Goal: Information Seeking & Learning: Learn about a topic

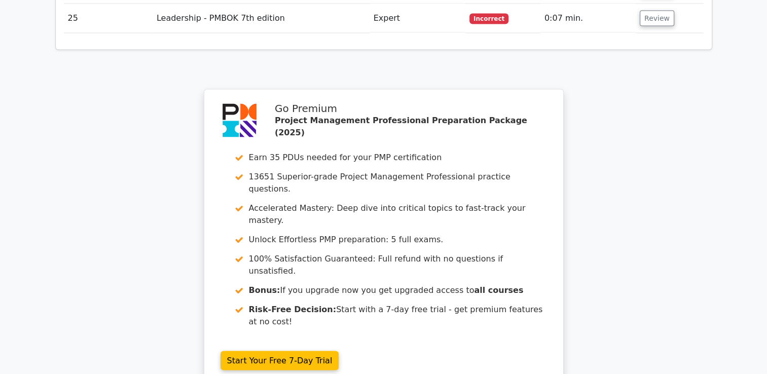
scroll to position [2035, 0]
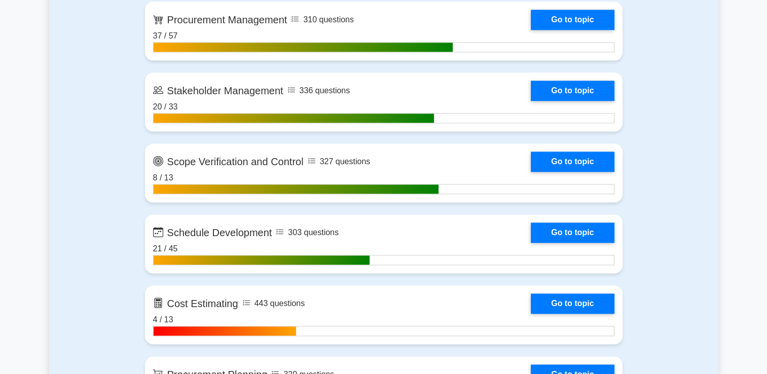
scroll to position [1300, 0]
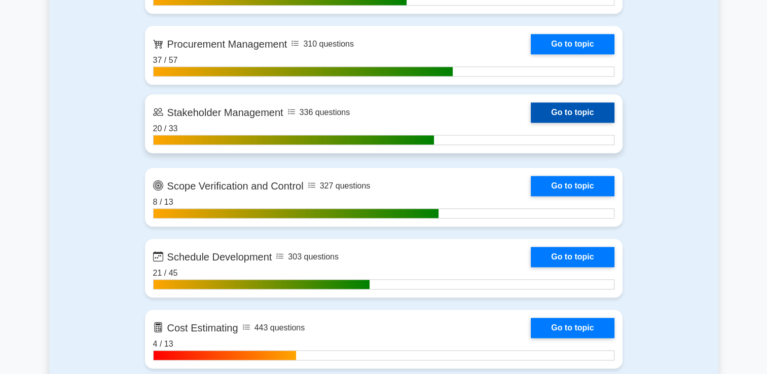
click at [556, 102] on link "Go to topic" at bounding box center [572, 112] width 83 height 20
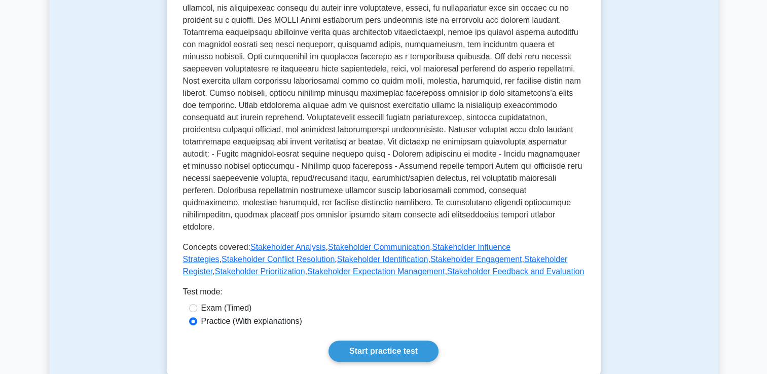
scroll to position [406, 0]
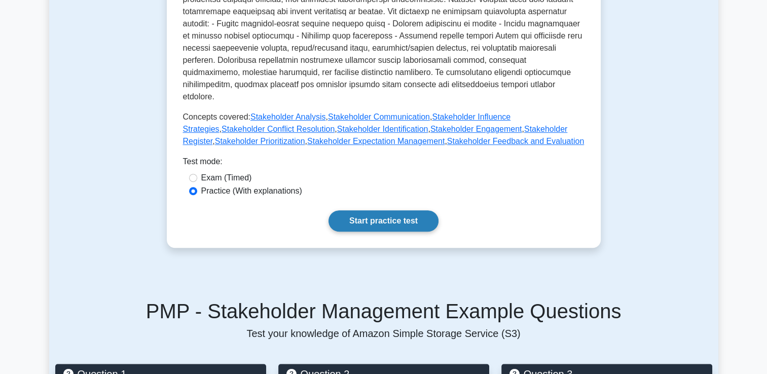
click at [363, 210] on link "Start practice test" at bounding box center [384, 220] width 110 height 21
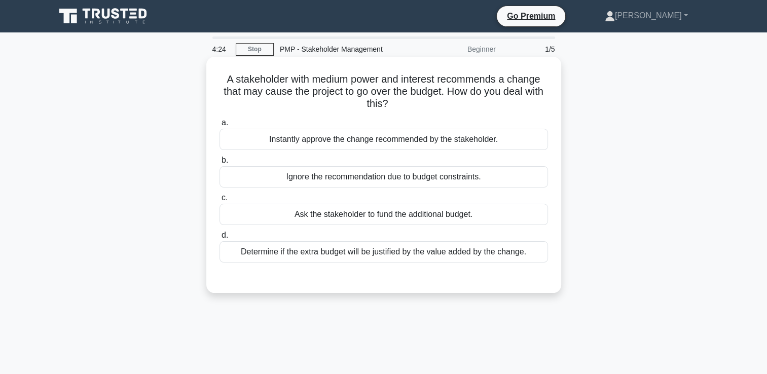
click at [441, 252] on div "Determine if the extra budget will be justified by the value added by the chang…" at bounding box center [384, 251] width 329 height 21
click at [220, 239] on input "d. Determine if the extra budget will be justified by the value added by the ch…" at bounding box center [220, 235] width 0 height 7
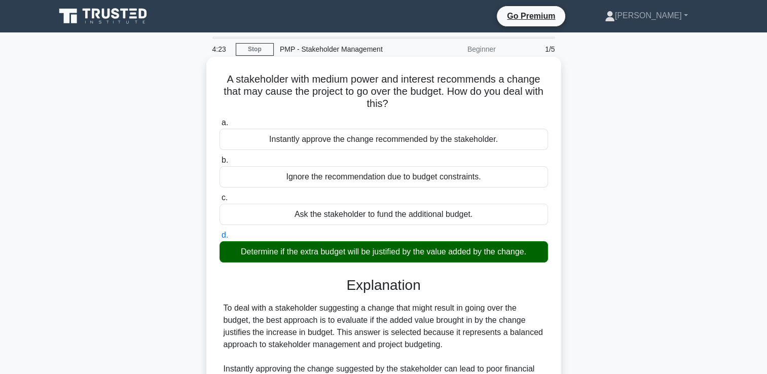
scroll to position [173, 0]
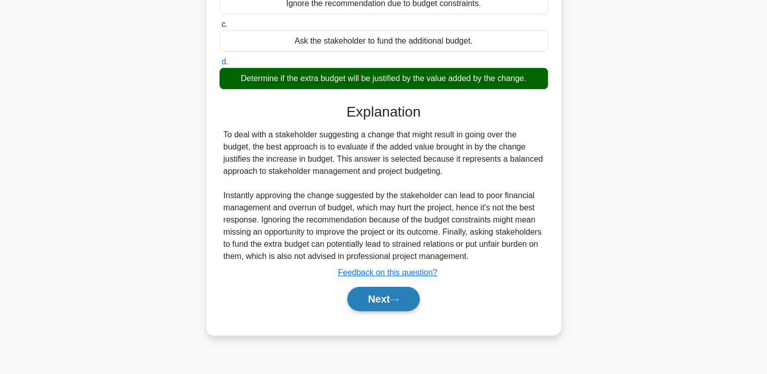
click at [399, 299] on icon at bounding box center [394, 300] width 9 height 6
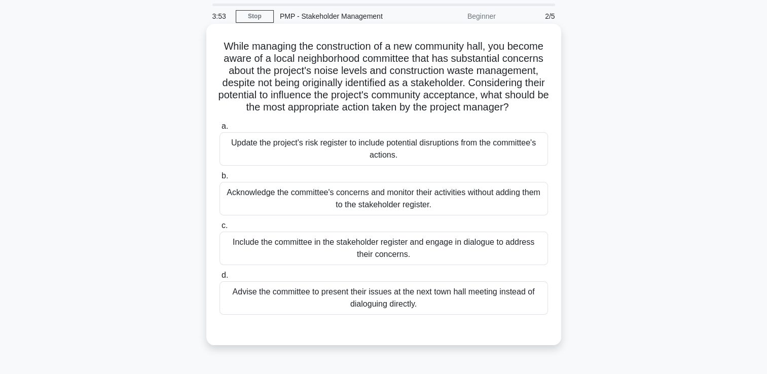
scroll to position [51, 0]
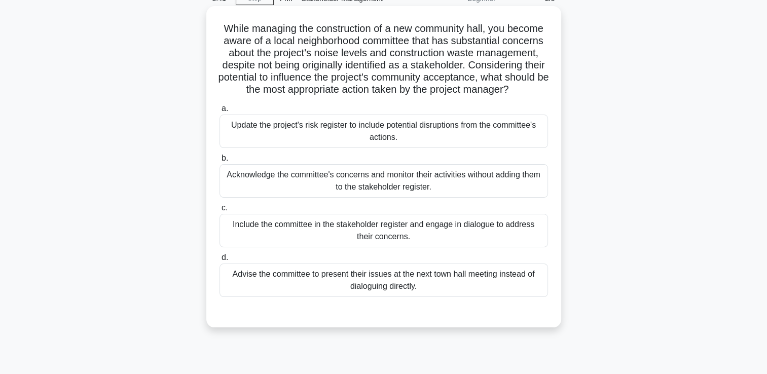
click at [521, 148] on div "Update the project's risk register to include potential disruptions from the co…" at bounding box center [384, 131] width 329 height 33
click at [220, 112] on input "a. Update the project's risk register to include potential disruptions from the…" at bounding box center [220, 108] width 0 height 7
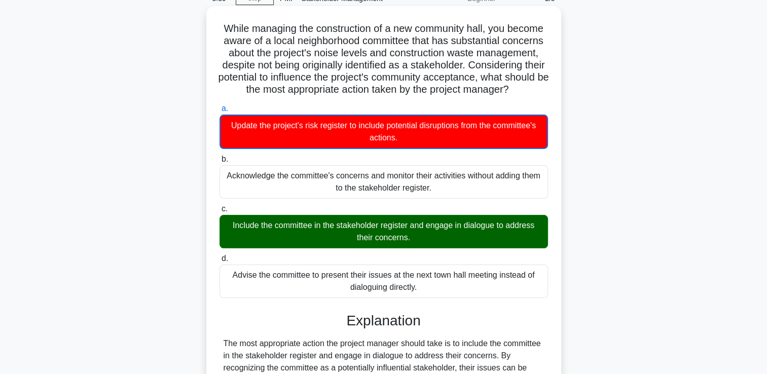
scroll to position [355, 0]
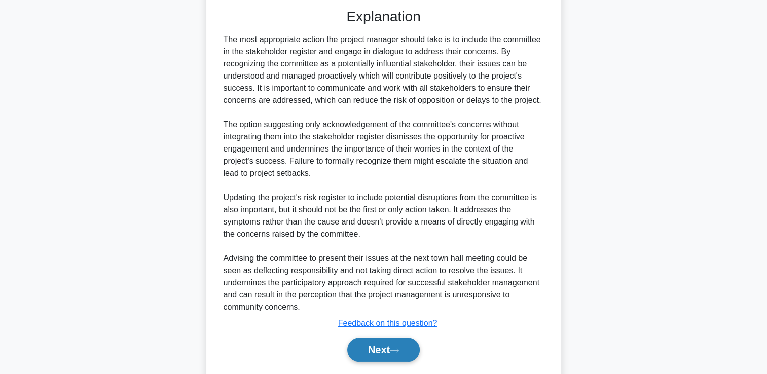
click at [379, 362] on button "Next" at bounding box center [383, 350] width 72 height 24
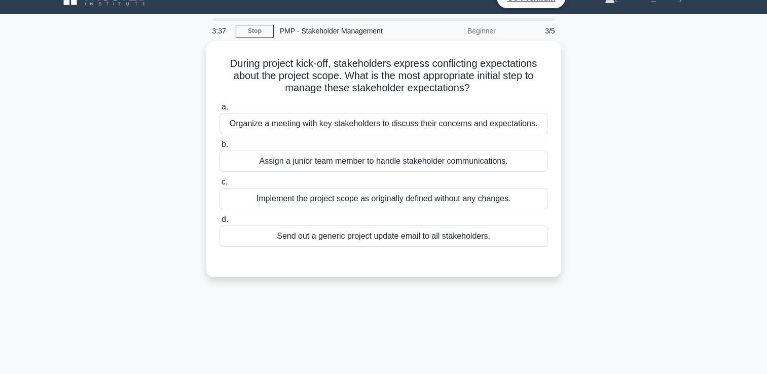
scroll to position [0, 0]
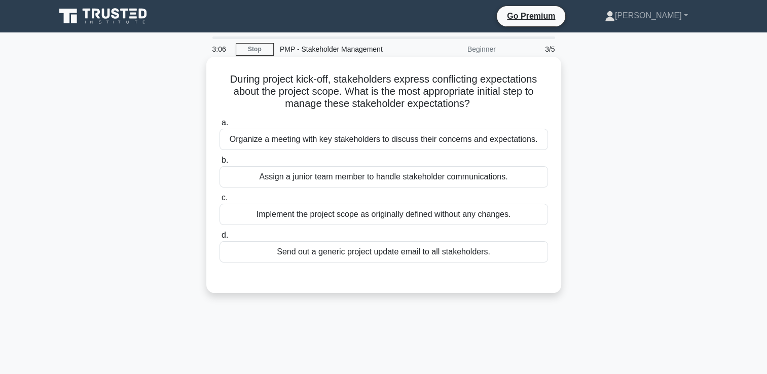
click at [402, 139] on div "Organize a meeting with key stakeholders to discuss their concerns and expectat…" at bounding box center [384, 139] width 329 height 21
click at [220, 126] on input "a. Organize a meeting with key stakeholders to discuss their concerns and expec…" at bounding box center [220, 123] width 0 height 7
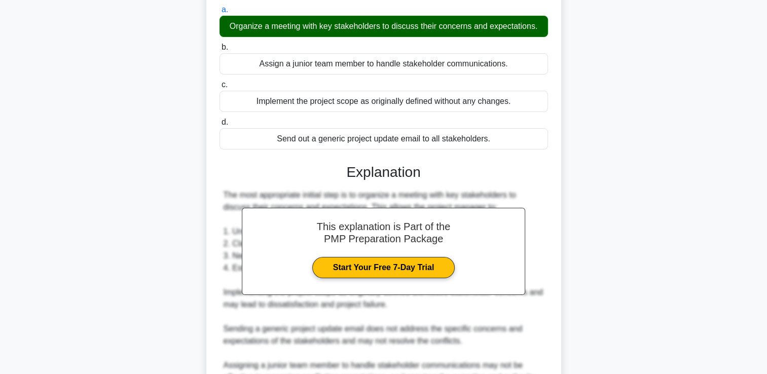
scroll to position [226, 0]
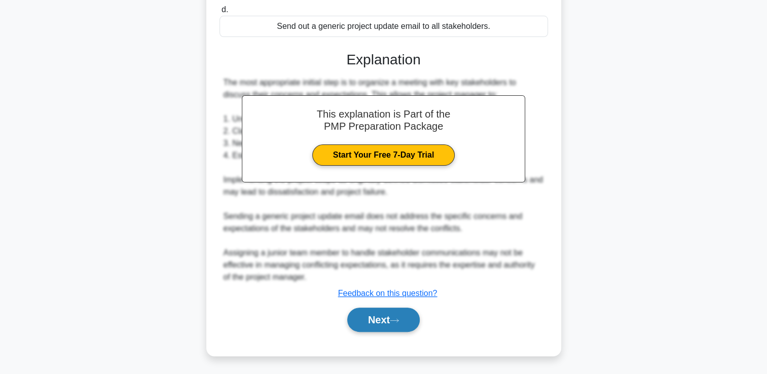
click at [384, 312] on button "Next" at bounding box center [383, 320] width 72 height 24
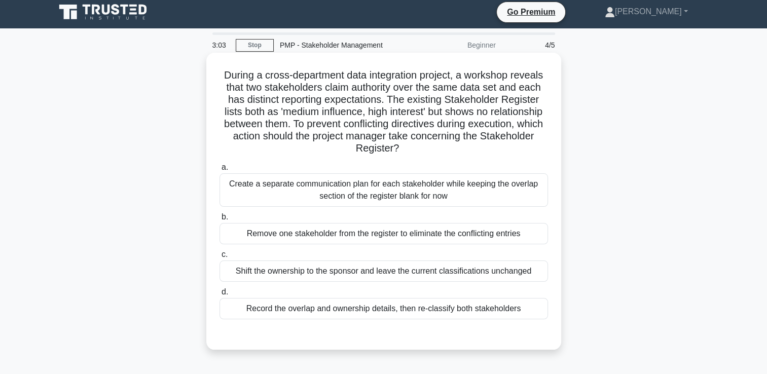
scroll to position [0, 0]
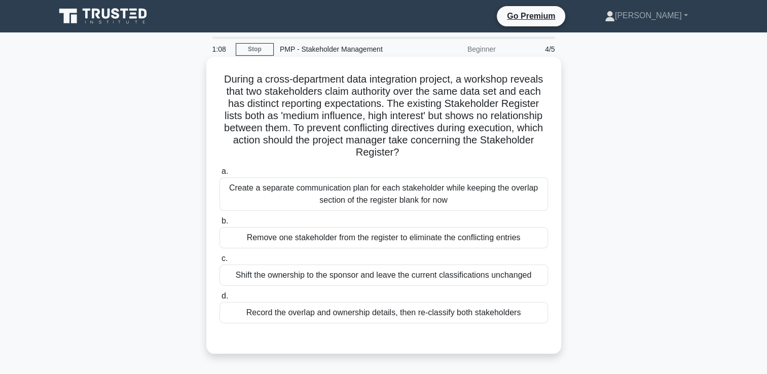
drag, startPoint x: 406, startPoint y: 184, endPoint x: 407, endPoint y: 193, distance: 9.2
click at [406, 192] on div "Create a separate communication plan for each stakeholder while keeping the ove…" at bounding box center [384, 193] width 329 height 33
click at [220, 175] on input "a. Create a separate communication plan for each stakeholder while keeping the …" at bounding box center [220, 171] width 0 height 7
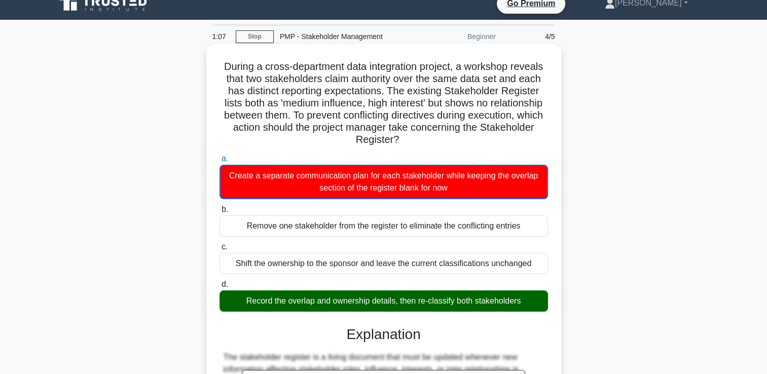
scroll to position [253, 0]
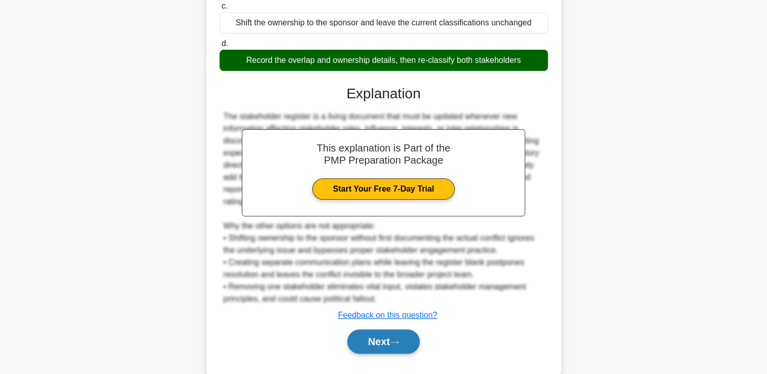
click at [366, 344] on button "Next" at bounding box center [383, 342] width 72 height 24
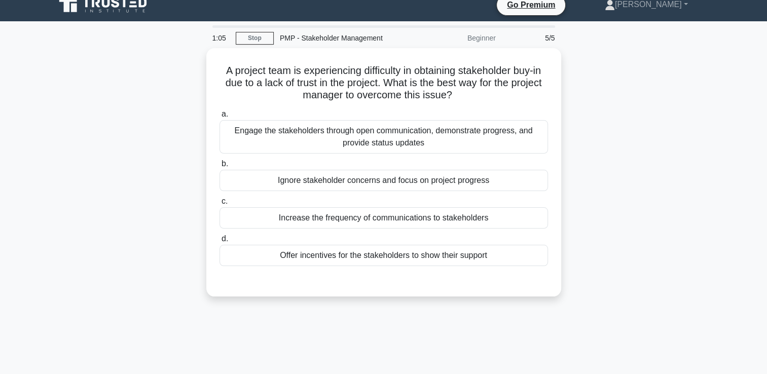
scroll to position [0, 0]
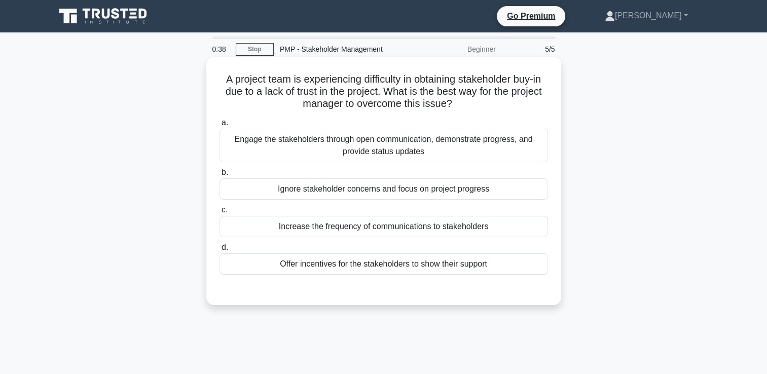
click at [506, 226] on div "Increase the frequency of communications to stakeholders" at bounding box center [384, 226] width 329 height 21
click at [220, 213] on input "c. Increase the frequency of communications to stakeholders" at bounding box center [220, 210] width 0 height 7
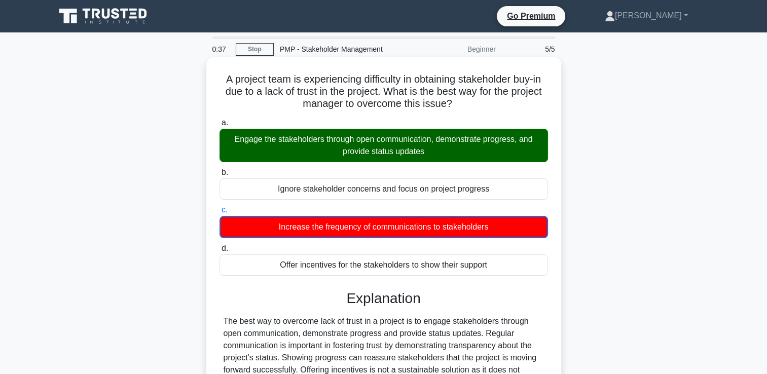
scroll to position [173, 0]
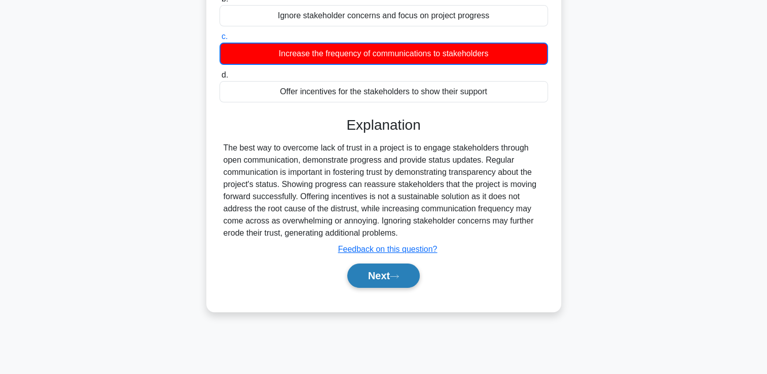
click at [413, 280] on button "Next" at bounding box center [383, 276] width 72 height 24
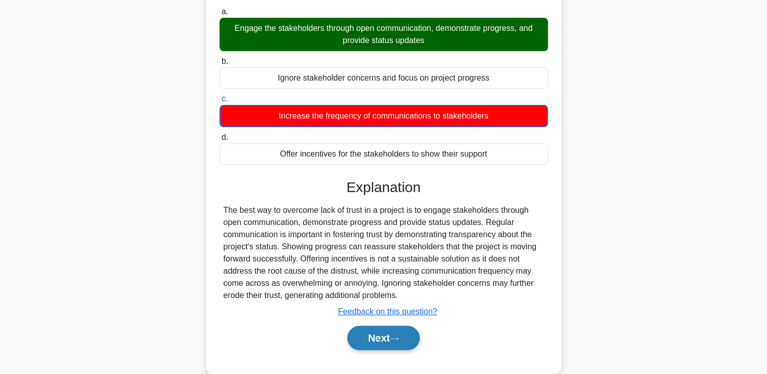
scroll to position [72, 0]
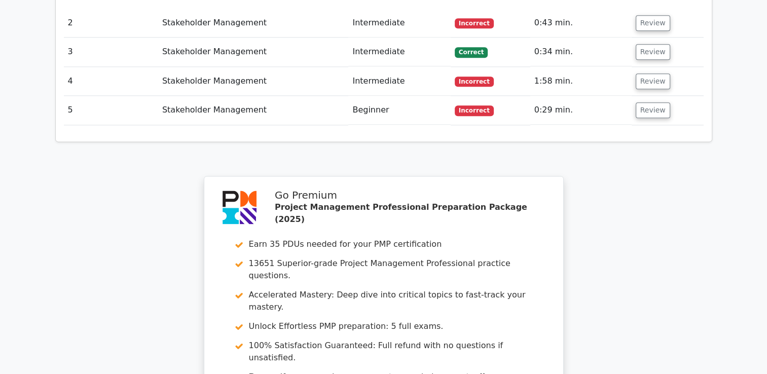
scroll to position [1495, 0]
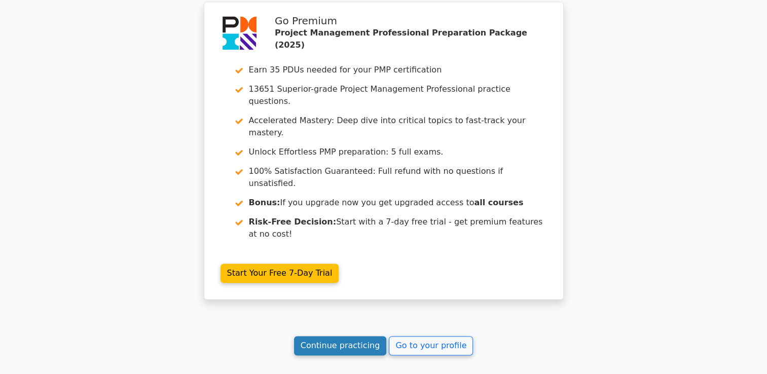
click at [367, 336] on link "Continue practicing" at bounding box center [340, 345] width 93 height 19
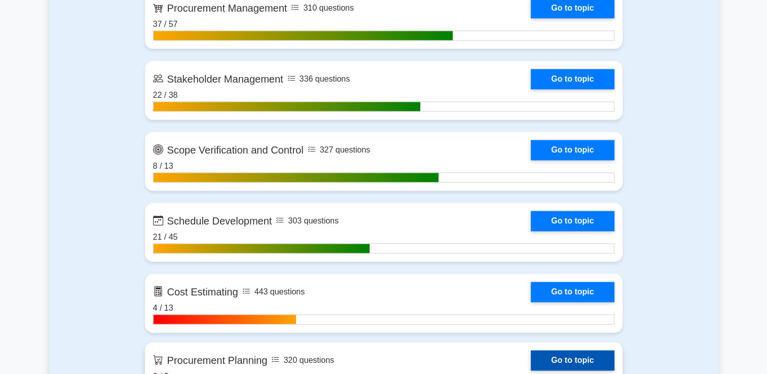
scroll to position [1318, 0]
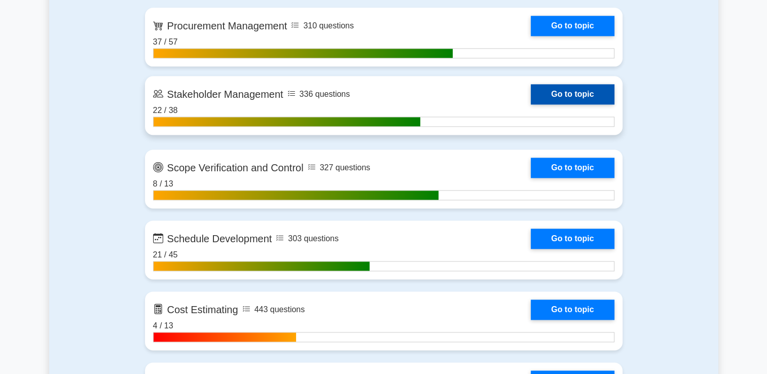
click at [579, 88] on link "Go to topic" at bounding box center [572, 94] width 83 height 20
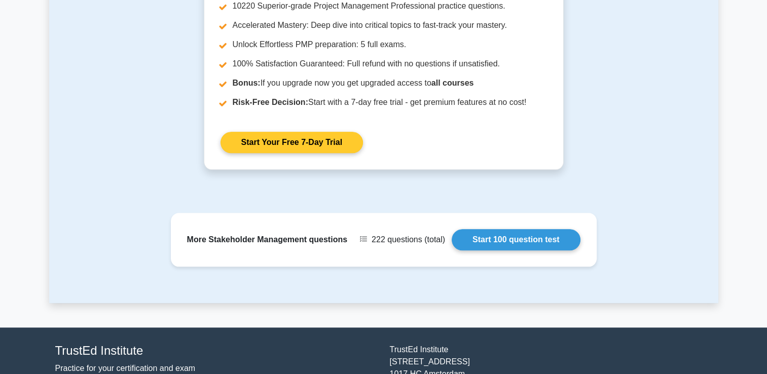
scroll to position [1200, 0]
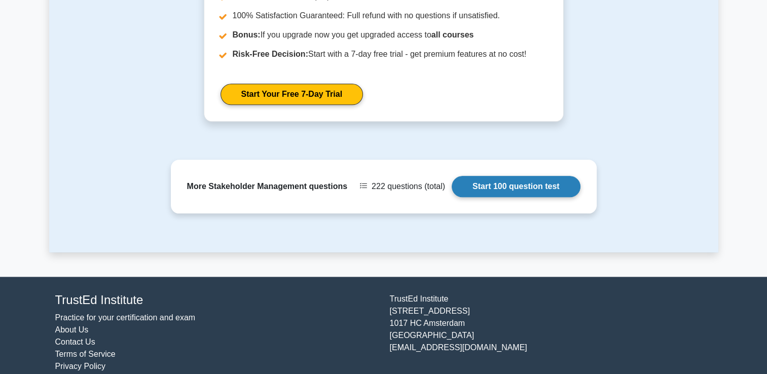
click at [495, 176] on link "Start 100 question test" at bounding box center [516, 186] width 129 height 21
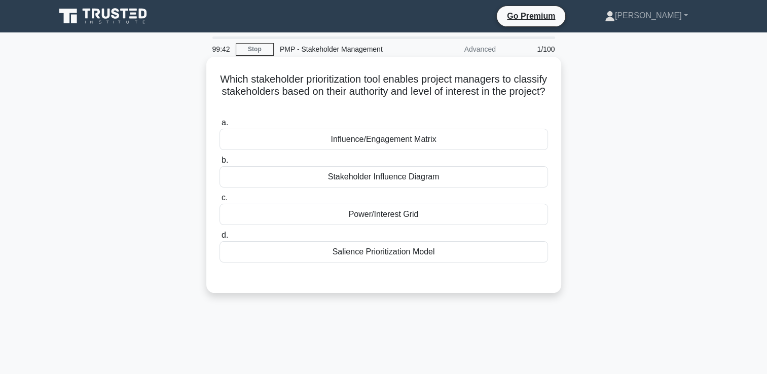
click at [453, 219] on div "Power/Interest Grid" at bounding box center [384, 214] width 329 height 21
click at [220, 201] on input "c. Power/Interest Grid" at bounding box center [220, 198] width 0 height 7
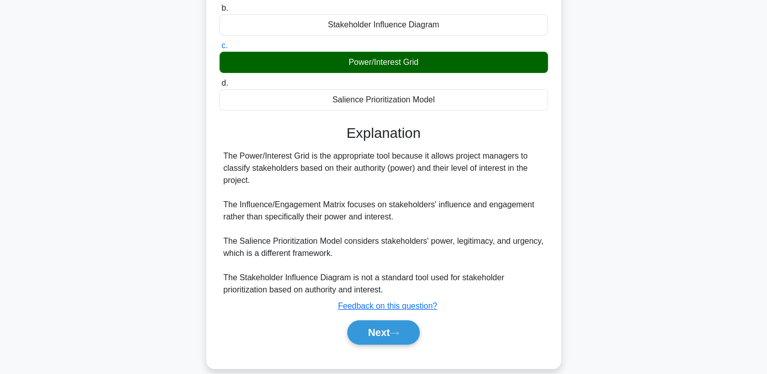
scroll to position [173, 0]
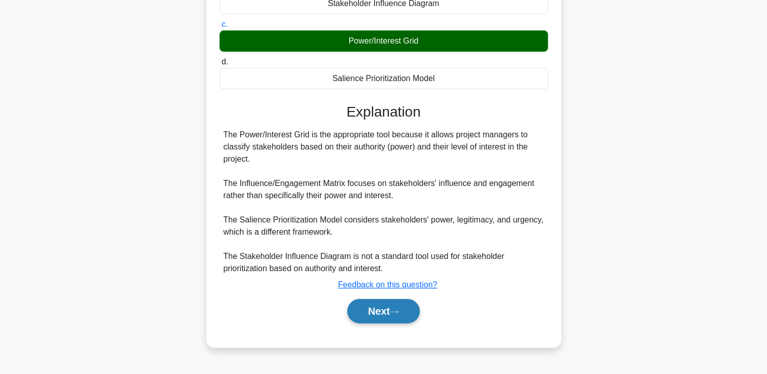
click at [382, 321] on button "Next" at bounding box center [383, 311] width 72 height 24
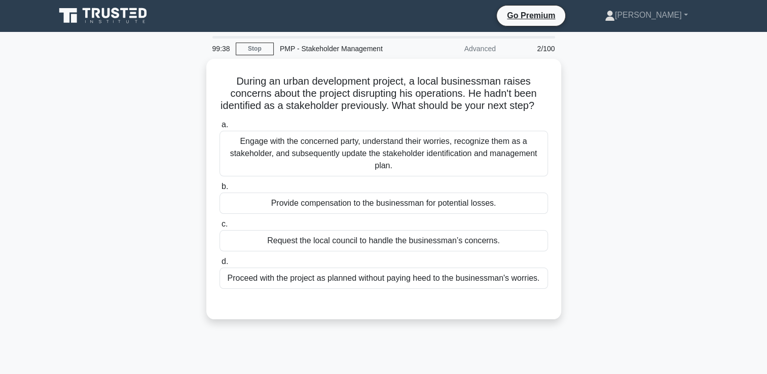
scroll to position [0, 0]
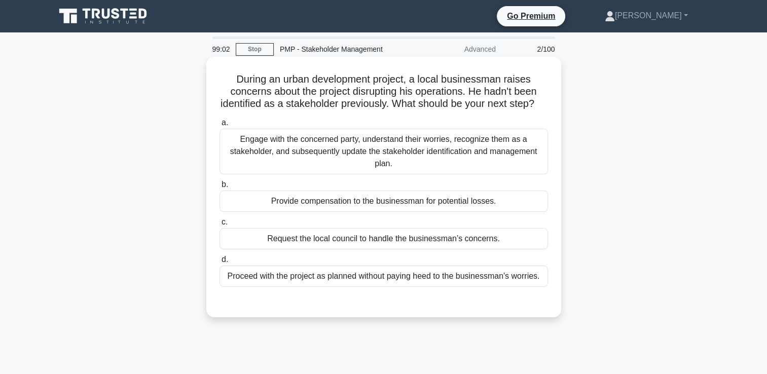
click at [413, 161] on div "Engage with the concerned party, understand their worries, recognize them as a …" at bounding box center [384, 152] width 329 height 46
click at [220, 126] on input "a. Engage with the concerned party, understand their worries, recognize them as…" at bounding box center [220, 123] width 0 height 7
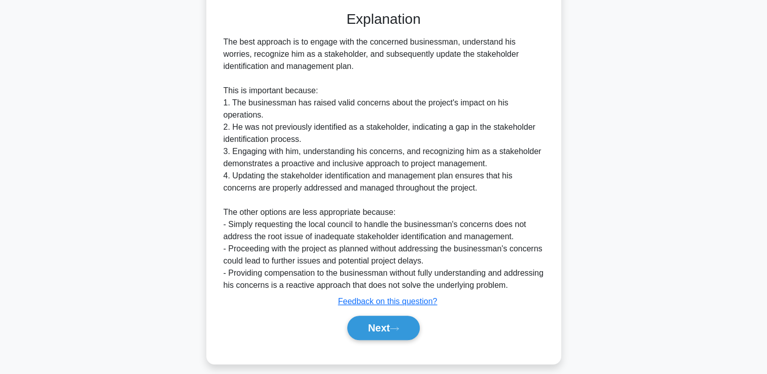
scroll to position [323, 0]
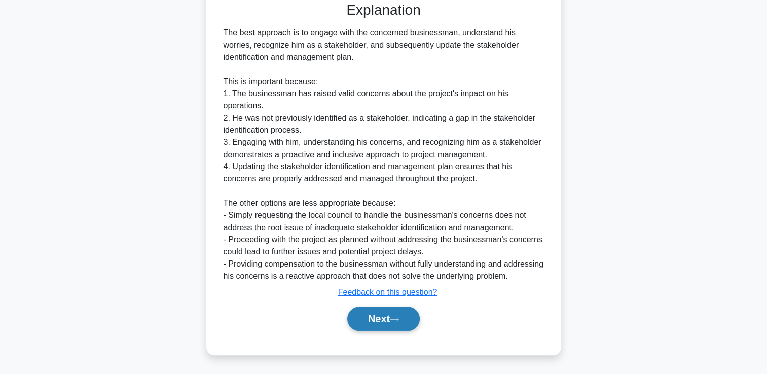
drag, startPoint x: 384, startPoint y: 318, endPoint x: 386, endPoint y: 313, distance: 5.3
click at [385, 316] on button "Next" at bounding box center [383, 319] width 72 height 24
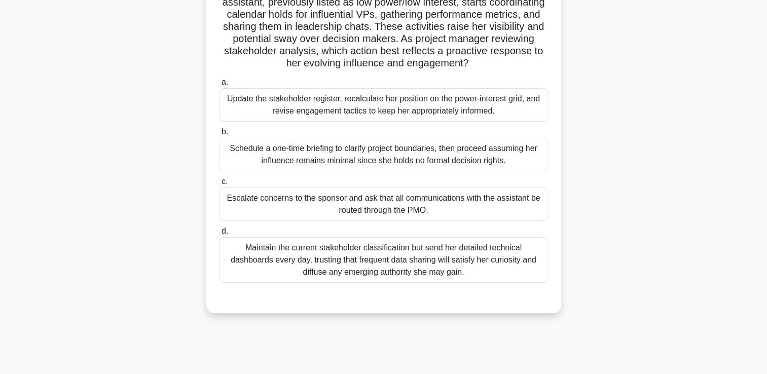
scroll to position [72, 0]
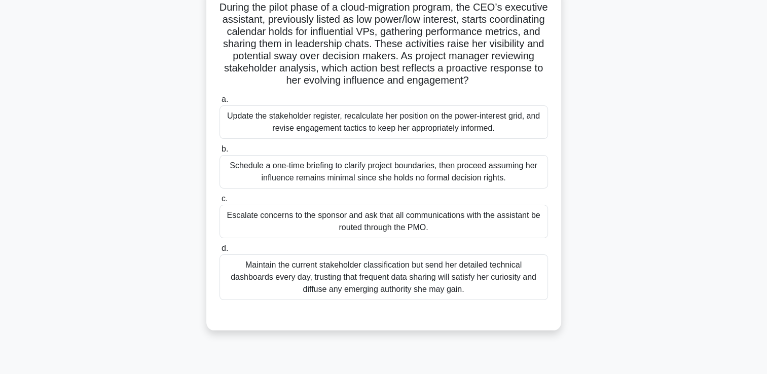
click at [501, 119] on div "Update the stakeholder register, recalculate her position on the power-interest…" at bounding box center [384, 121] width 329 height 33
click at [220, 103] on input "a. Update the stakeholder register, recalculate her position on the power-inter…" at bounding box center [220, 99] width 0 height 7
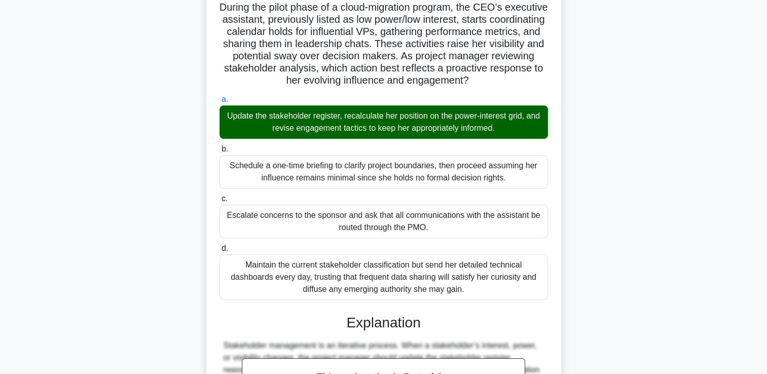
scroll to position [286, 0]
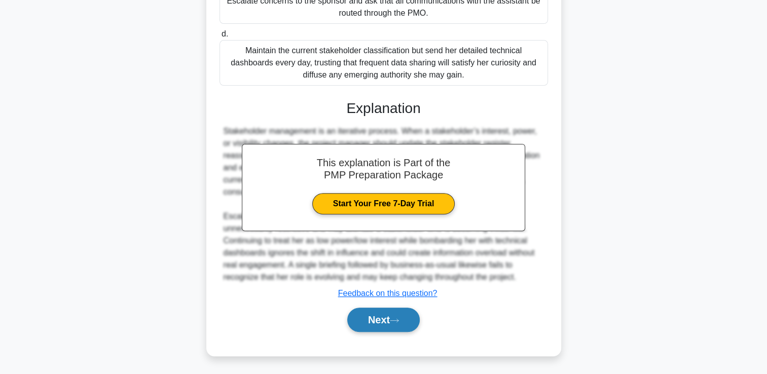
click at [386, 315] on button "Next" at bounding box center [383, 320] width 72 height 24
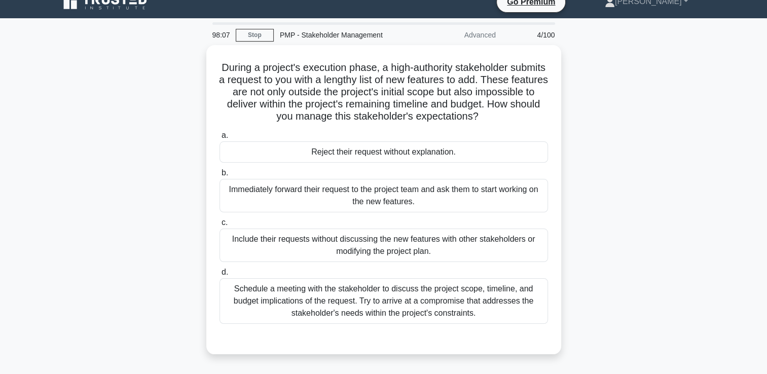
scroll to position [0, 0]
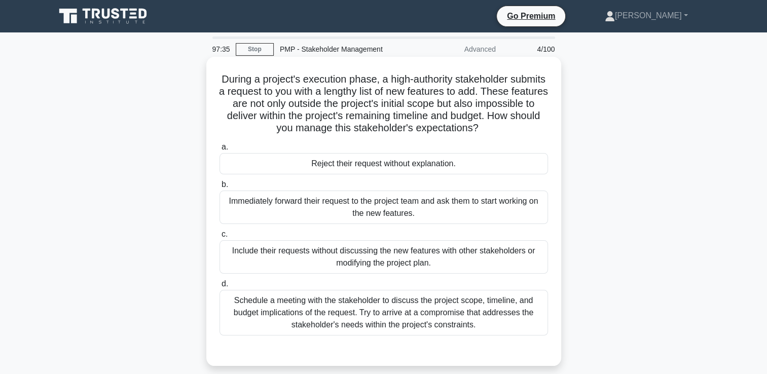
click at [421, 307] on div "Schedule a meeting with the stakeholder to discuss the project scope, timeline,…" at bounding box center [384, 313] width 329 height 46
click at [220, 287] on input "d. Schedule a meeting with the stakeholder to discuss the project scope, timeli…" at bounding box center [220, 284] width 0 height 7
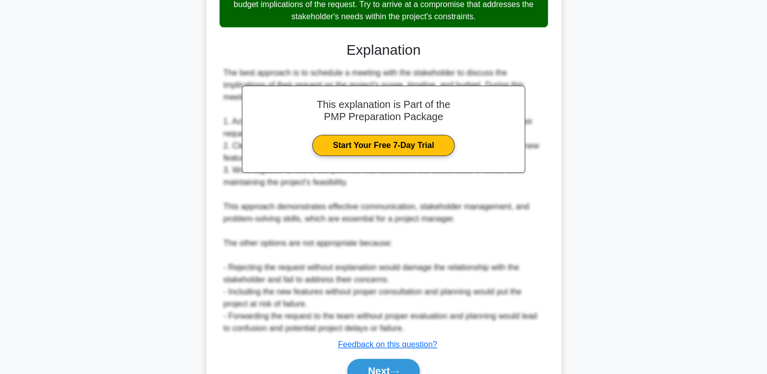
scroll to position [359, 0]
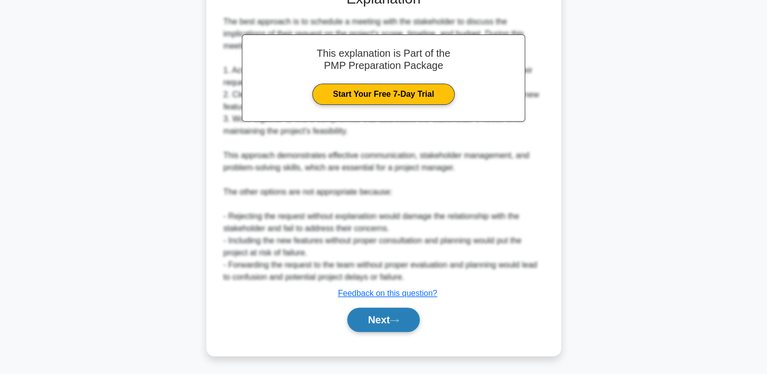
click at [387, 320] on button "Next" at bounding box center [383, 320] width 72 height 24
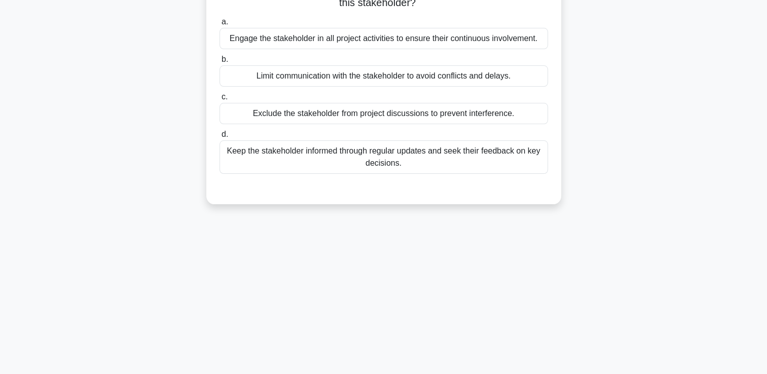
scroll to position [21, 0]
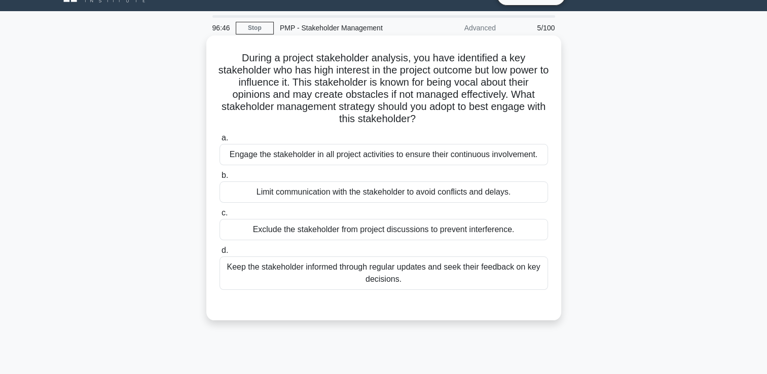
click at [470, 271] on div "Keep the stakeholder informed through regular updates and seek their feedback o…" at bounding box center [384, 273] width 329 height 33
click at [220, 254] on input "d. Keep the stakeholder informed through regular updates and seek their feedbac…" at bounding box center [220, 250] width 0 height 7
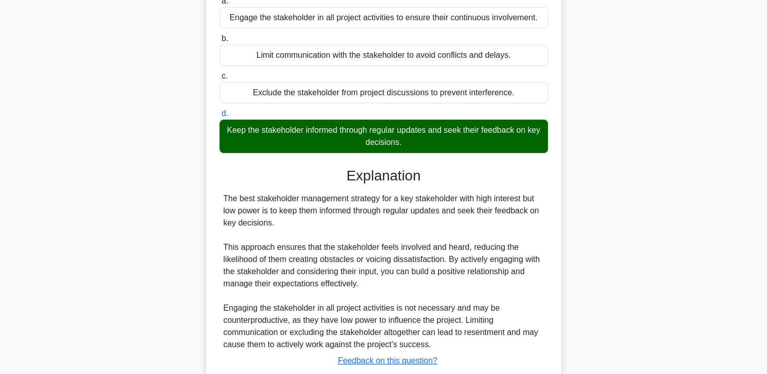
scroll to position [226, 0]
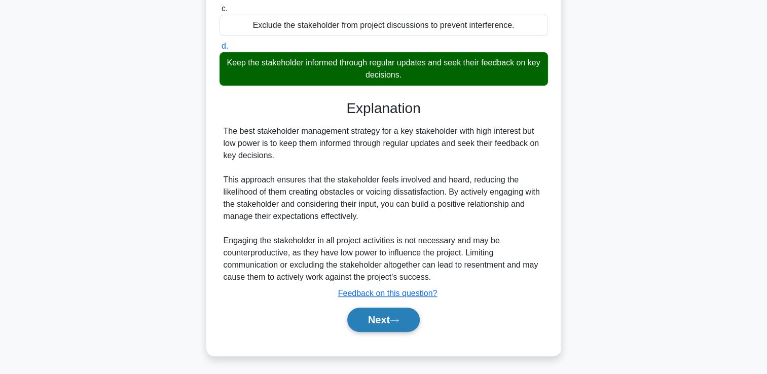
click at [397, 313] on button "Next" at bounding box center [383, 320] width 72 height 24
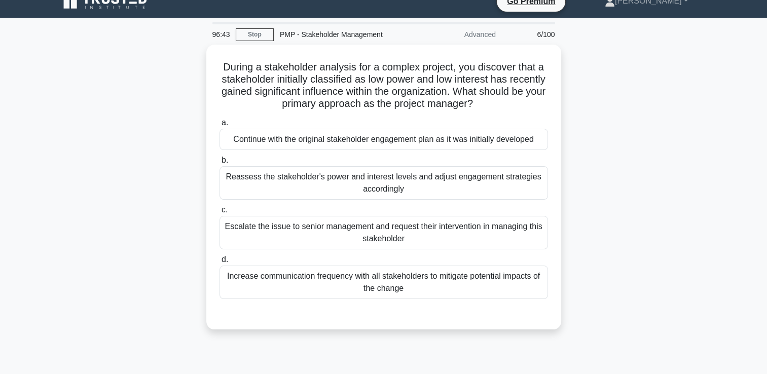
scroll to position [0, 0]
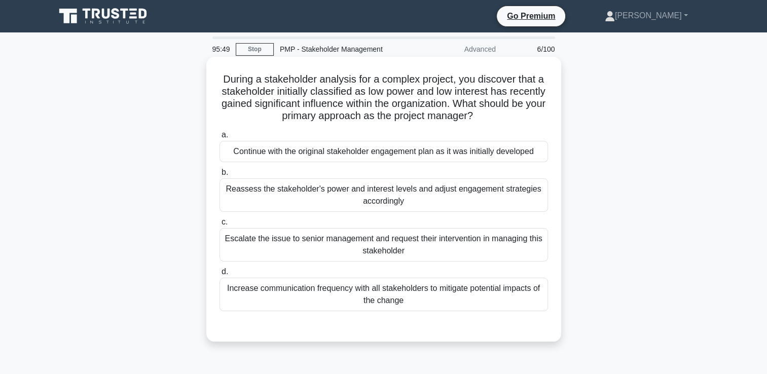
click at [412, 201] on div "Reassess the stakeholder's power and interest levels and adjust engagement stra…" at bounding box center [384, 194] width 329 height 33
click at [220, 176] on input "b. Reassess the stakeholder's power and interest levels and adjust engagement s…" at bounding box center [220, 172] width 0 height 7
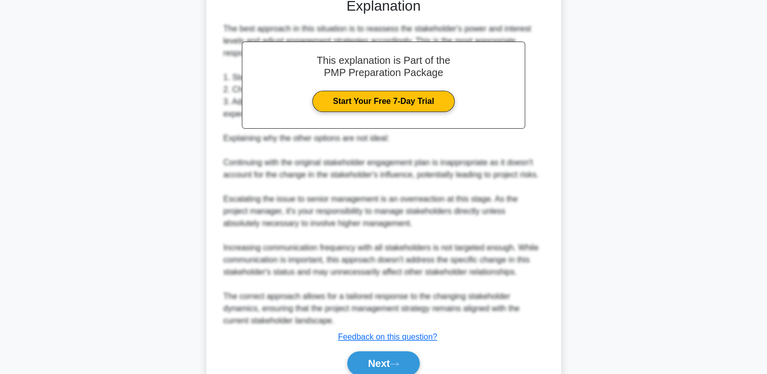
scroll to position [372, 0]
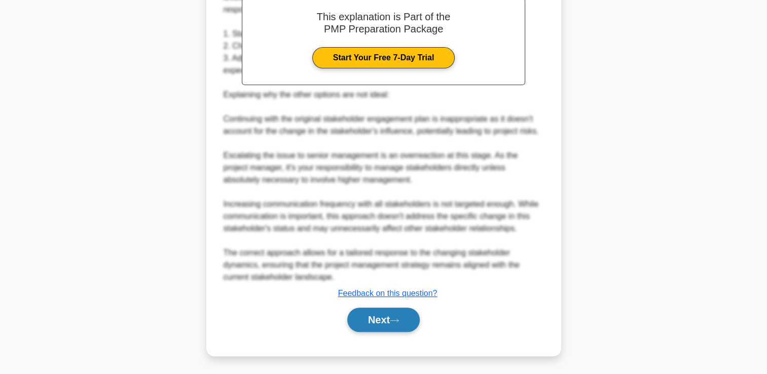
click at [371, 321] on button "Next" at bounding box center [383, 320] width 72 height 24
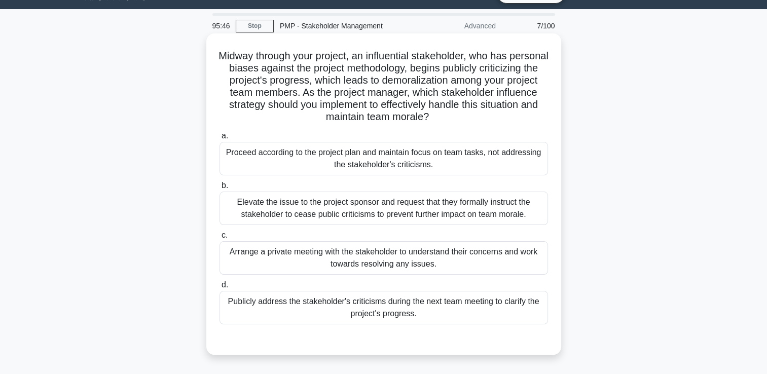
scroll to position [21, 0]
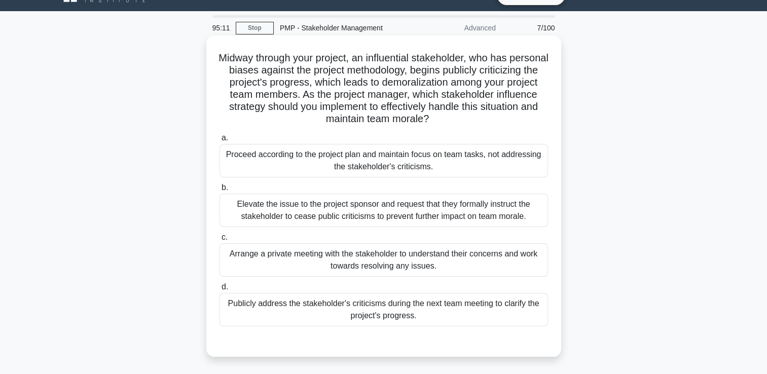
click at [536, 210] on div "Elevate the issue to the project sponsor and request that they formally instruc…" at bounding box center [384, 210] width 329 height 33
click at [220, 191] on input "b. Elevate the issue to the project sponsor and request that they formally inst…" at bounding box center [220, 188] width 0 height 7
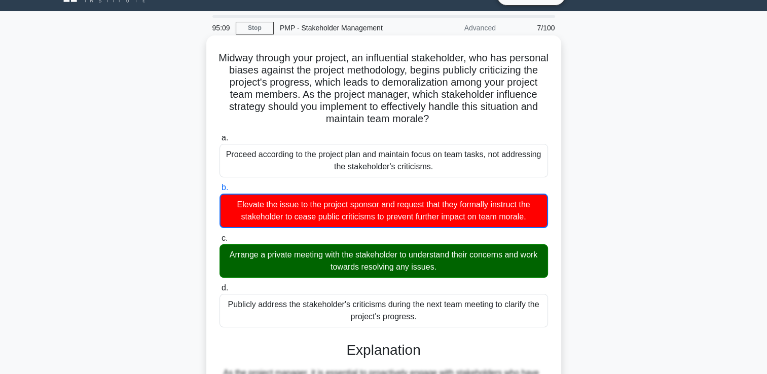
scroll to position [227, 0]
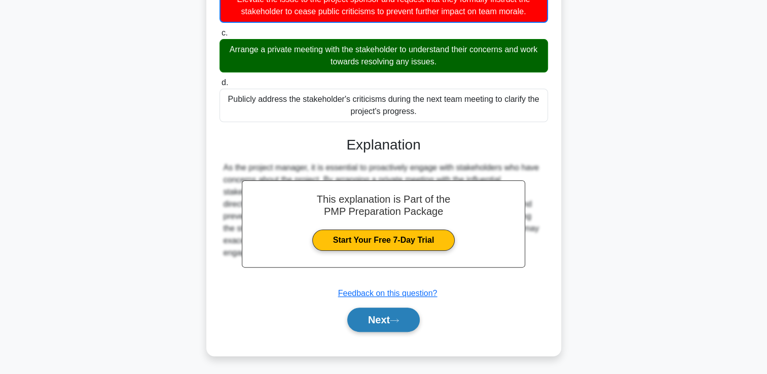
click at [399, 318] on icon at bounding box center [394, 321] width 9 height 6
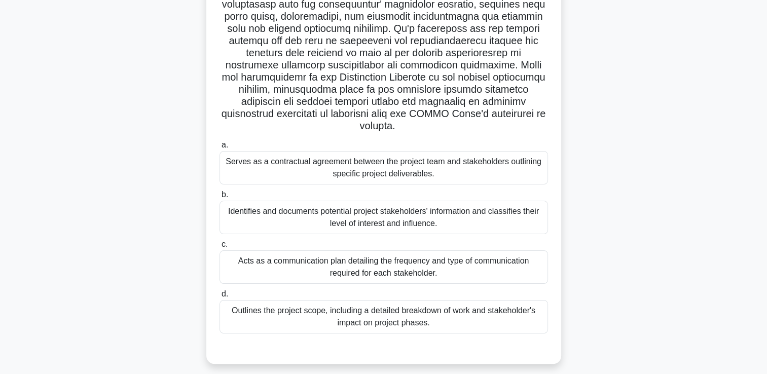
scroll to position [152, 0]
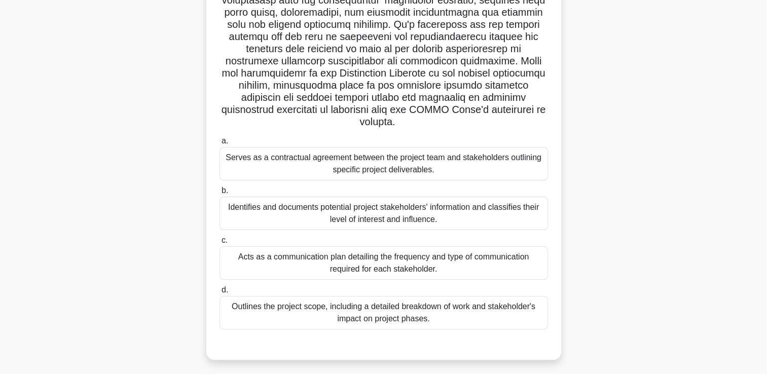
click at [435, 214] on div "Identifies and documents potential project stakeholders' information and classi…" at bounding box center [384, 213] width 329 height 33
click at [220, 194] on input "b. Identifies and documents potential project stakeholders' information and cla…" at bounding box center [220, 191] width 0 height 7
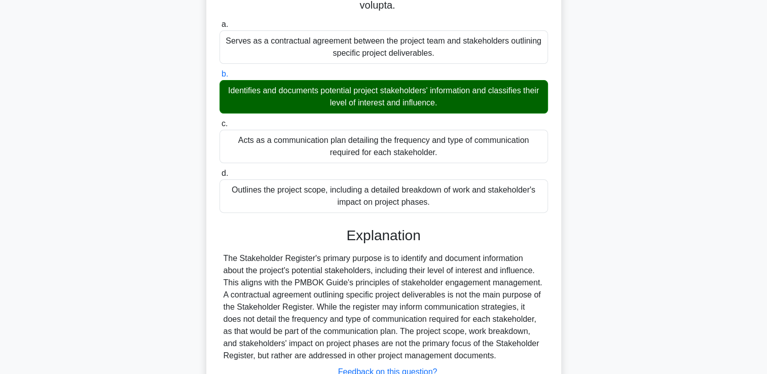
scroll to position [347, 0]
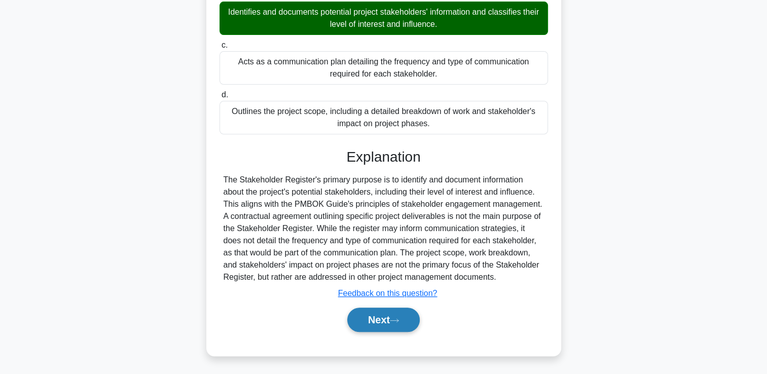
click at [402, 323] on button "Next" at bounding box center [383, 320] width 72 height 24
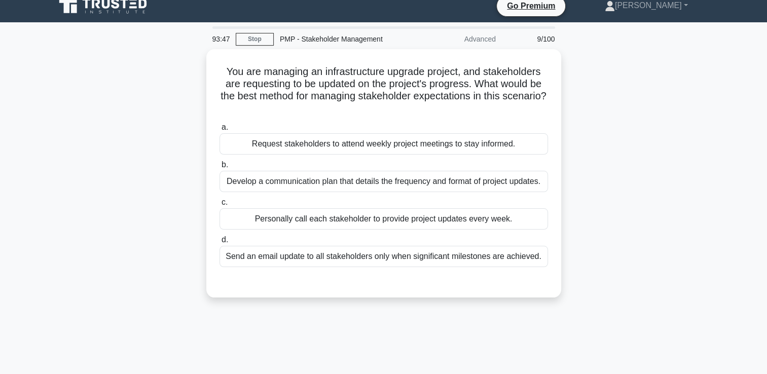
scroll to position [0, 0]
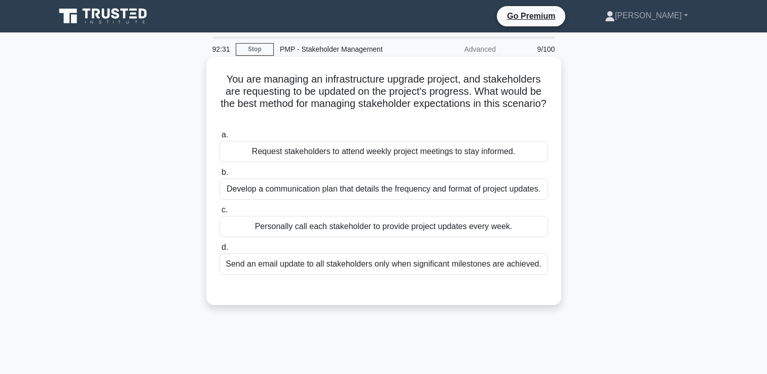
click at [445, 198] on div "Develop a communication plan that details the frequency and format of project u…" at bounding box center [384, 188] width 329 height 21
click at [220, 176] on input "b. Develop a communication plan that details the frequency and format of projec…" at bounding box center [220, 172] width 0 height 7
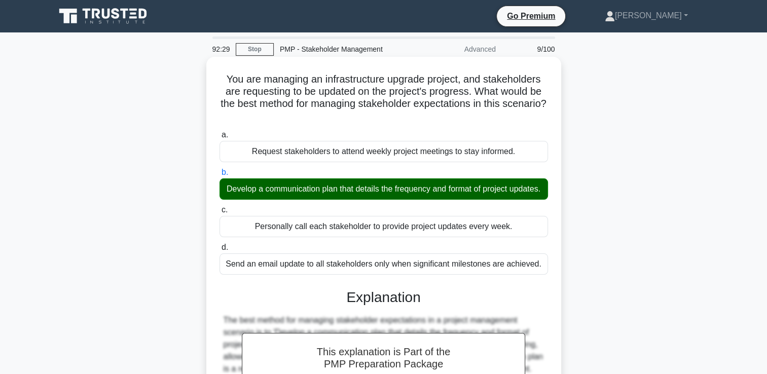
scroll to position [189, 0]
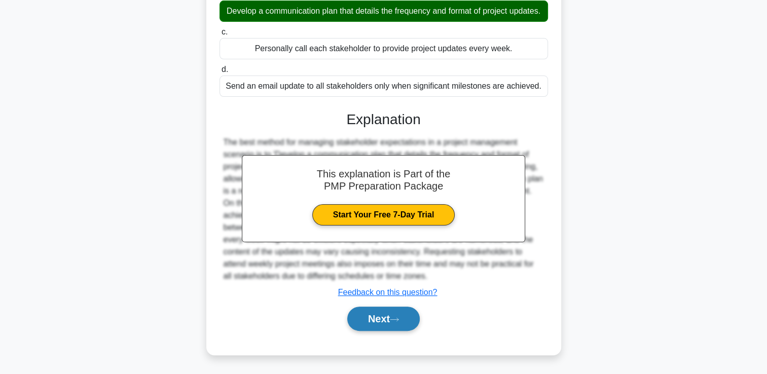
click at [399, 319] on icon at bounding box center [394, 320] width 9 height 6
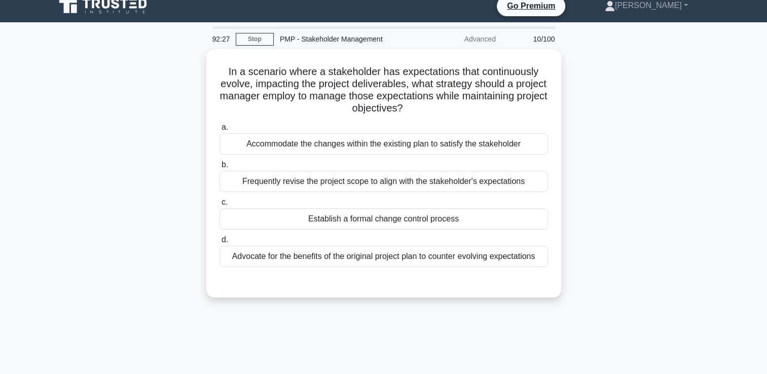
scroll to position [0, 0]
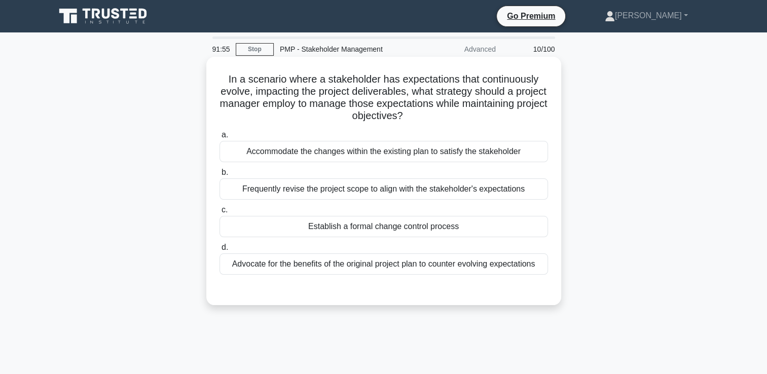
click at [383, 196] on div "Frequently revise the project scope to align with the stakeholder's expectations" at bounding box center [384, 188] width 329 height 21
click at [220, 176] on input "b. Frequently revise the project scope to align with the stakeholder's expectat…" at bounding box center [220, 172] width 0 height 7
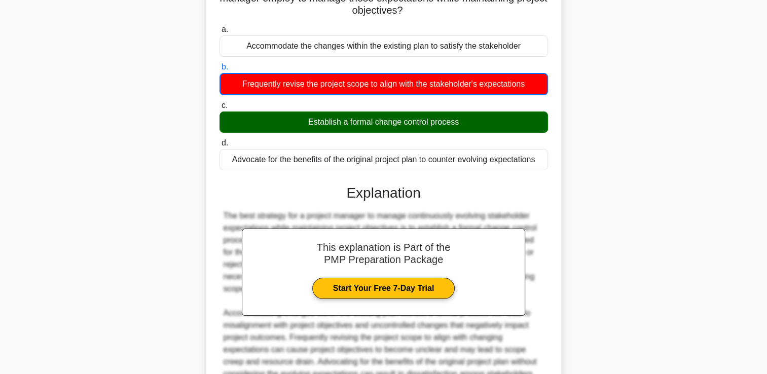
scroll to position [214, 0]
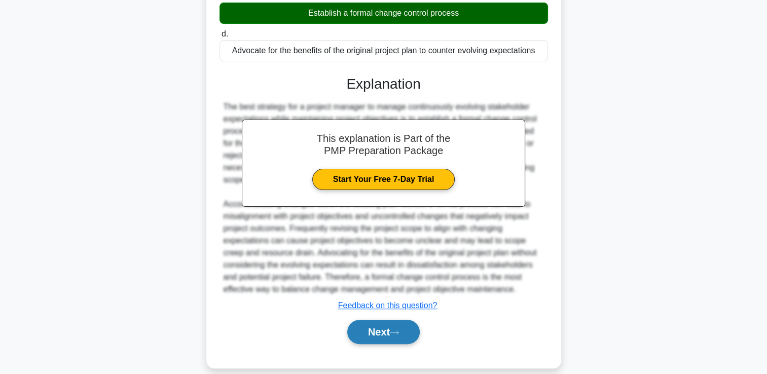
click at [385, 324] on button "Next" at bounding box center [383, 332] width 72 height 24
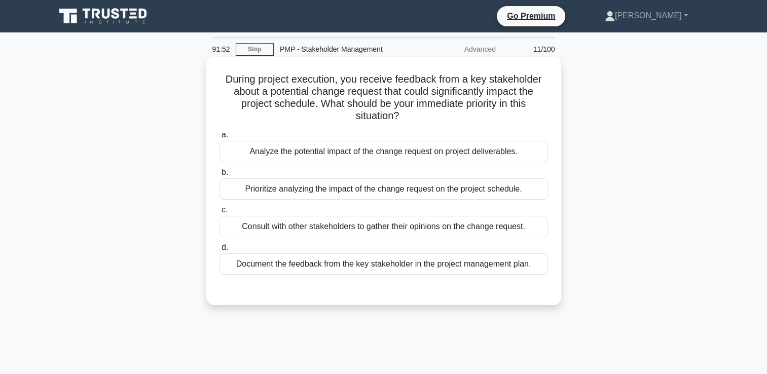
scroll to position [0, 0]
click at [385, 226] on div "Consult with other stakeholders to gather their opinions on the change request." at bounding box center [384, 226] width 329 height 21
click at [220, 213] on input "c. Consult with other stakeholders to gather their opinions on the change reque…" at bounding box center [220, 210] width 0 height 7
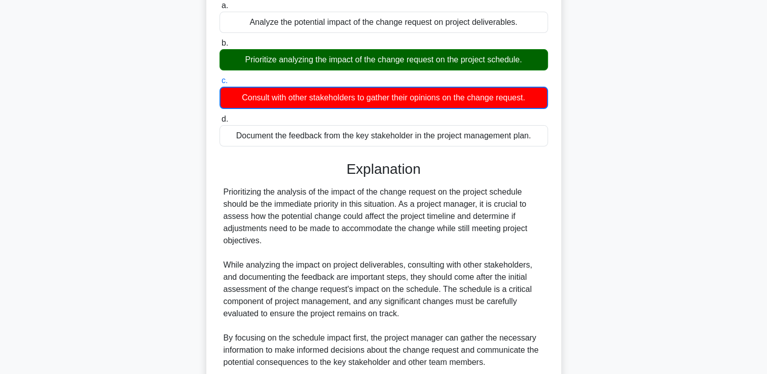
scroll to position [214, 0]
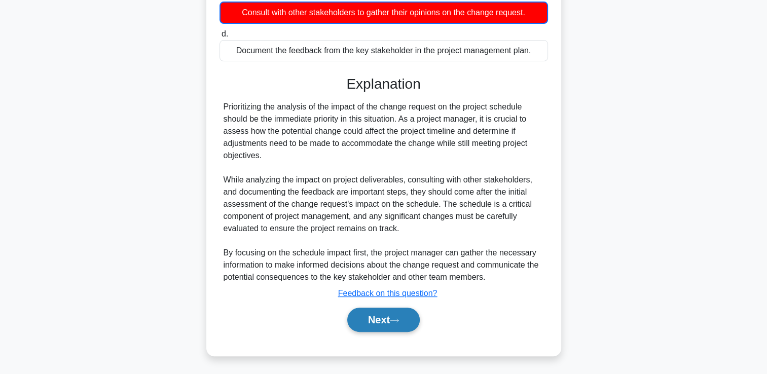
click at [399, 319] on icon at bounding box center [394, 321] width 9 height 6
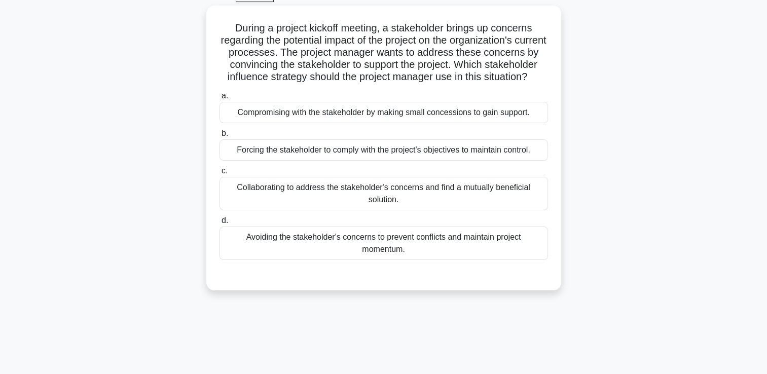
scroll to position [0, 0]
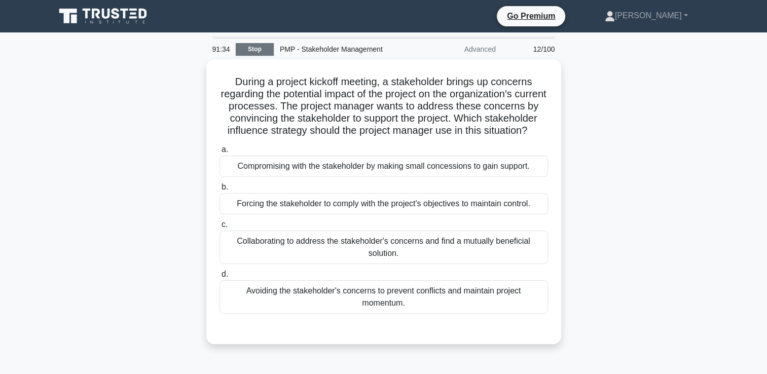
click at [267, 46] on link "Stop" at bounding box center [255, 49] width 38 height 13
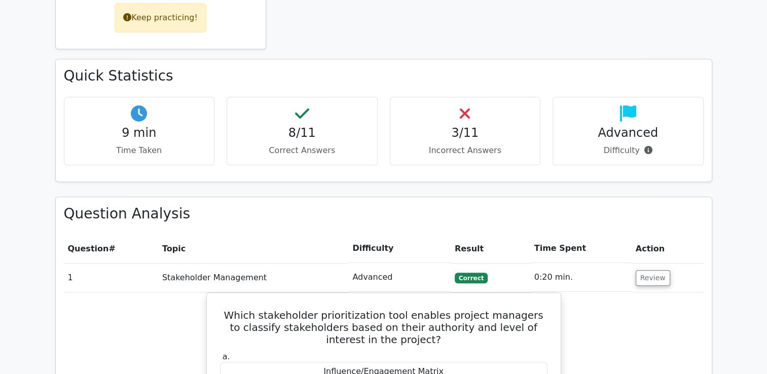
scroll to position [558, 0]
